Goal: Transaction & Acquisition: Purchase product/service

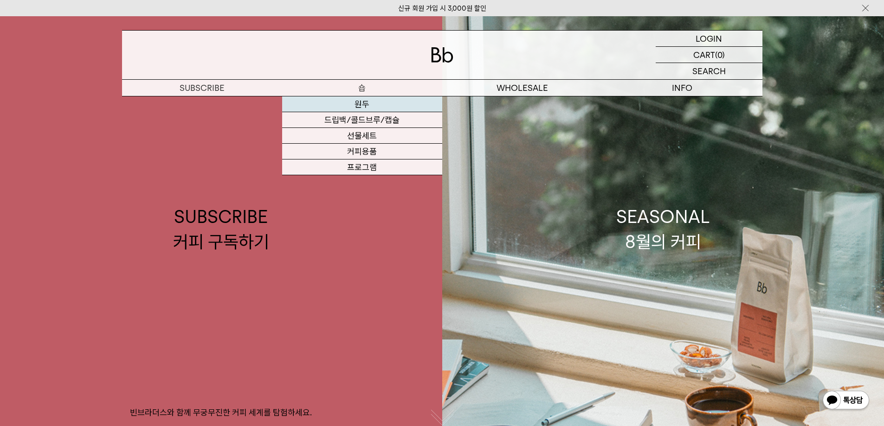
click at [364, 106] on link "원두" at bounding box center [362, 104] width 160 height 16
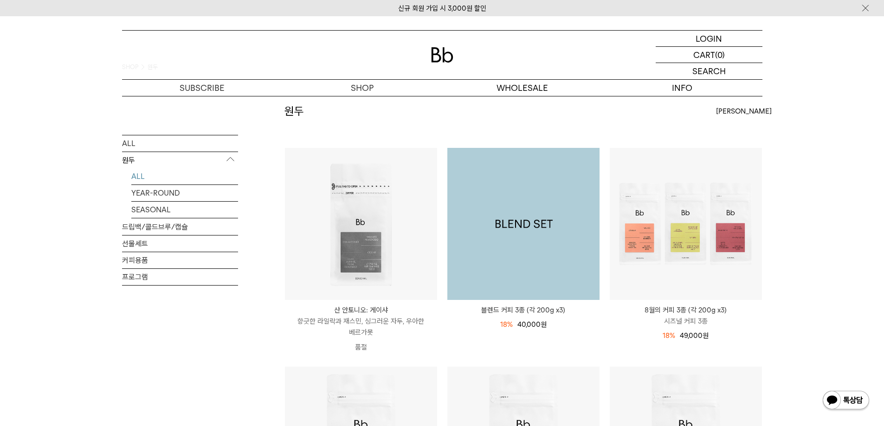
scroll to position [93, 0]
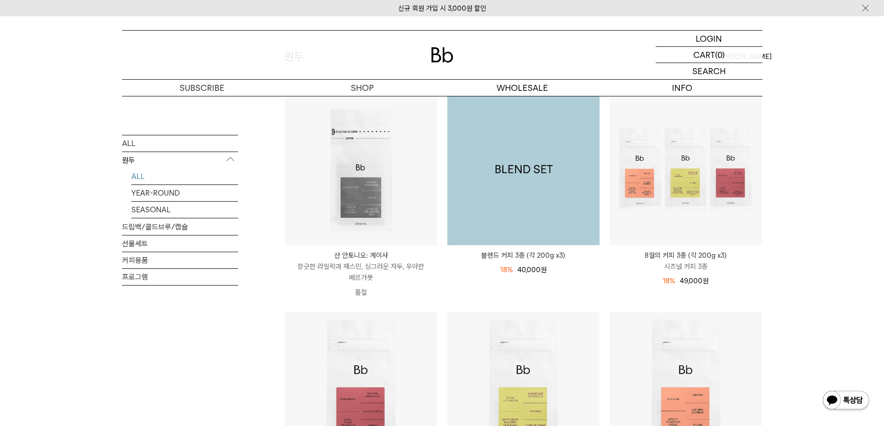
click at [555, 197] on img at bounding box center [523, 169] width 152 height 152
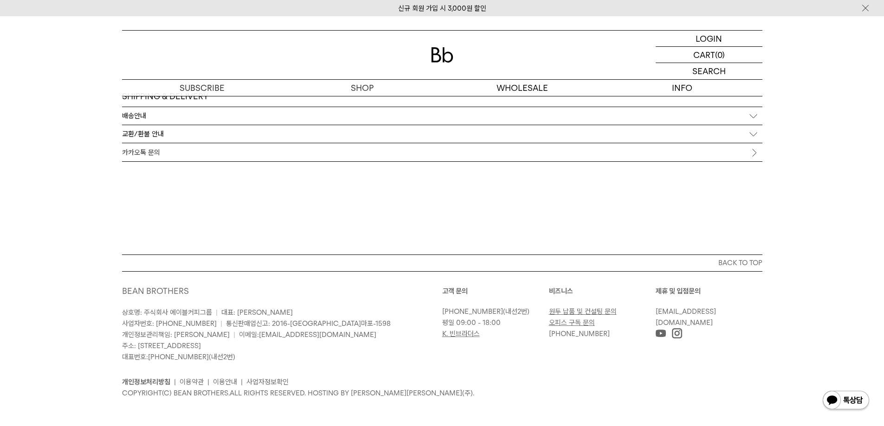
scroll to position [3309, 0]
